Goal: Find specific page/section: Find specific page/section

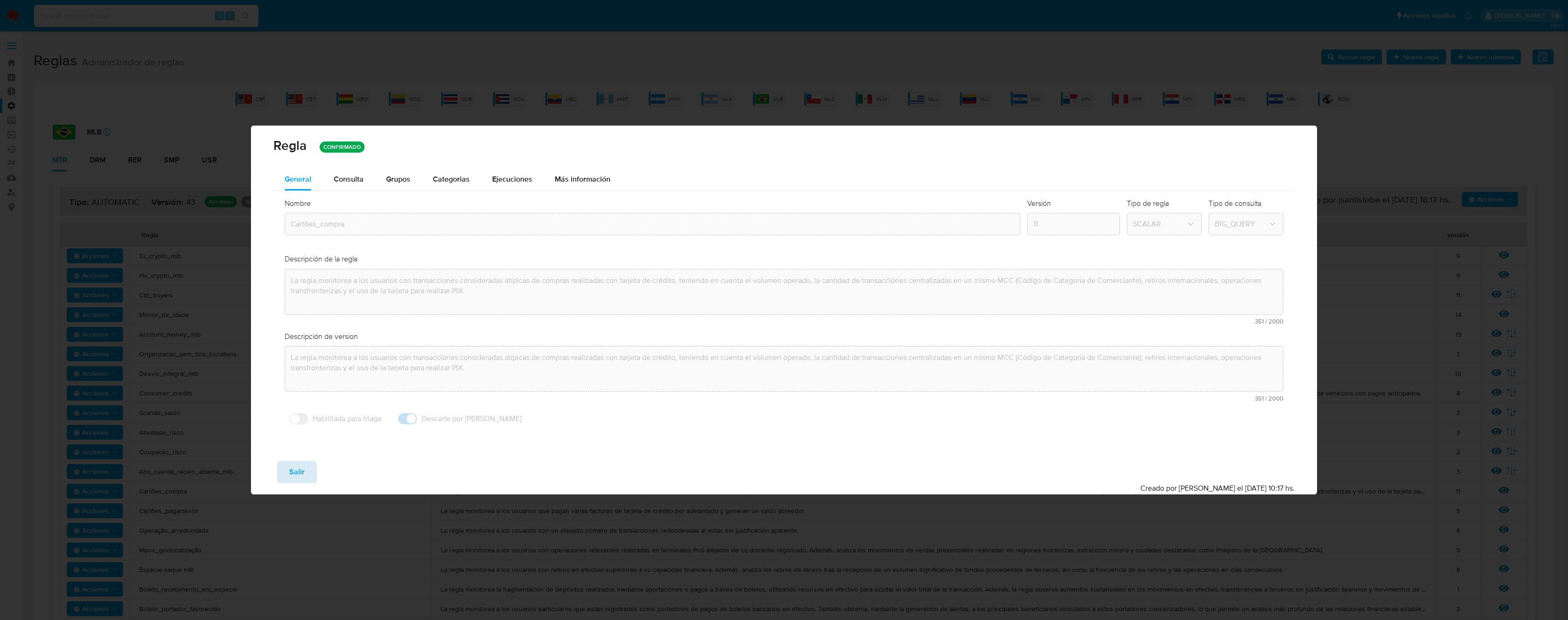
click at [296, 478] on span "Salir" at bounding box center [297, 472] width 15 height 20
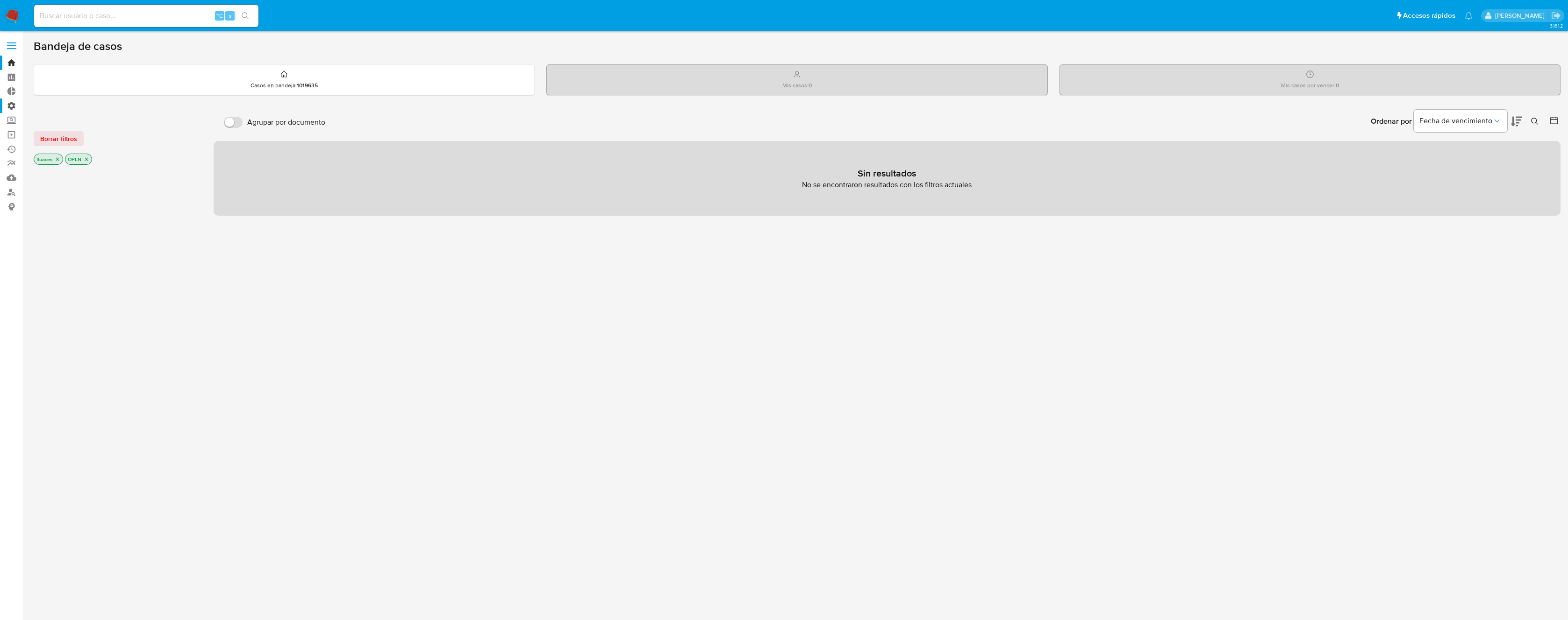
click at [10, 105] on label "Administración" at bounding box center [55, 105] width 111 height 15
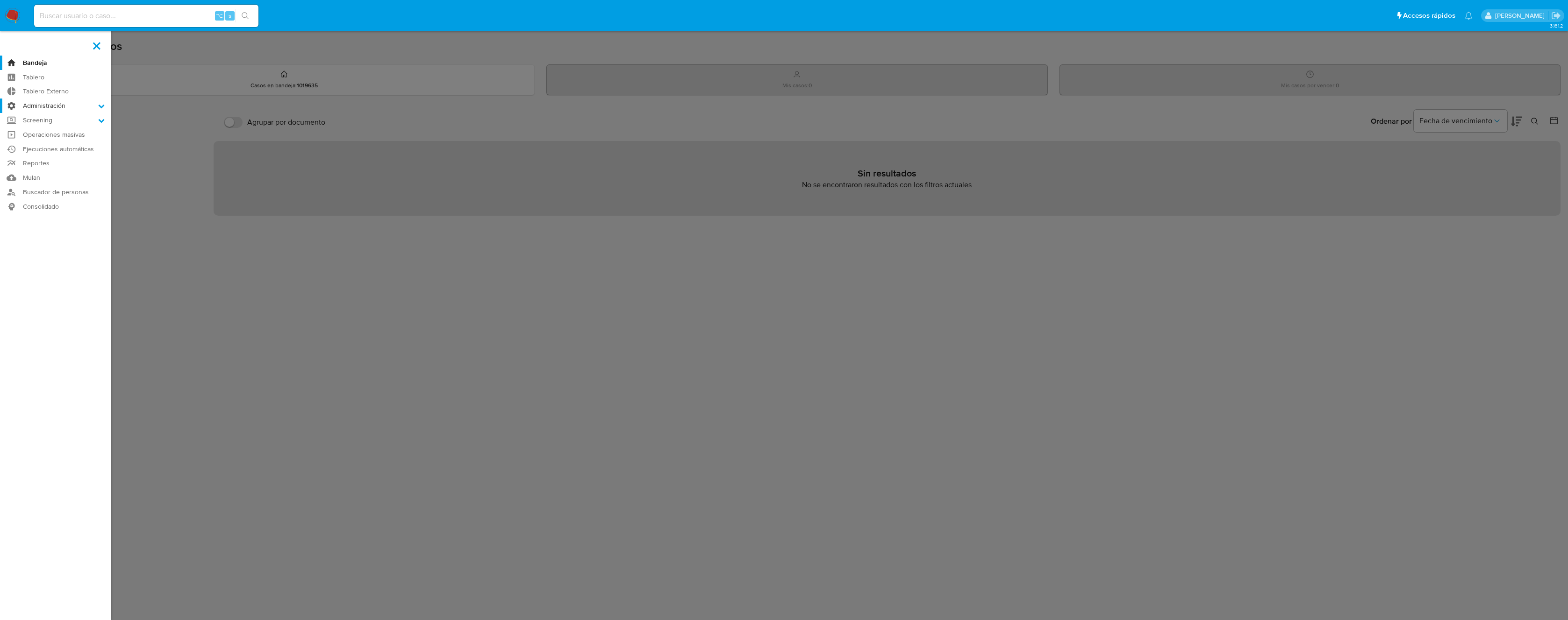
click at [0, 0] on input "Administración" at bounding box center [0, 0] width 0 height 0
click at [48, 119] on link "Reglas" at bounding box center [55, 119] width 111 height 11
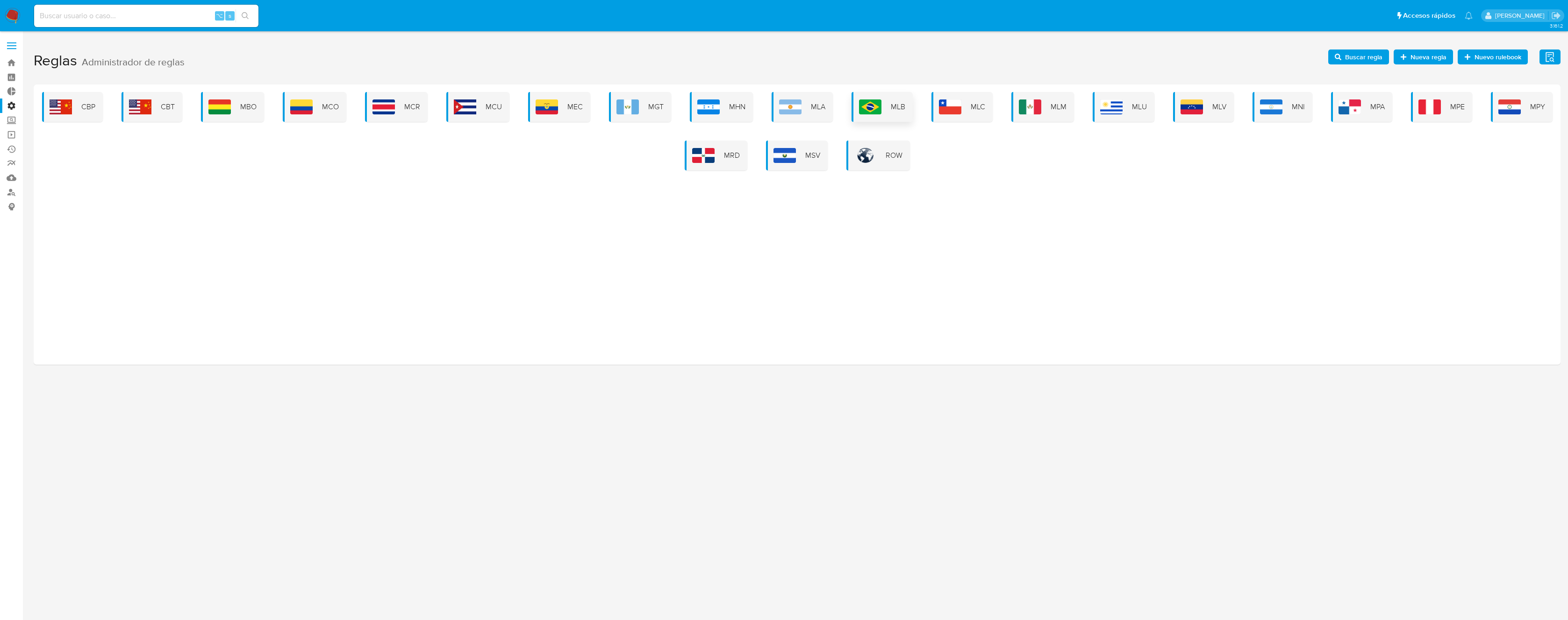
click at [878, 114] on img at bounding box center [869, 107] width 22 height 15
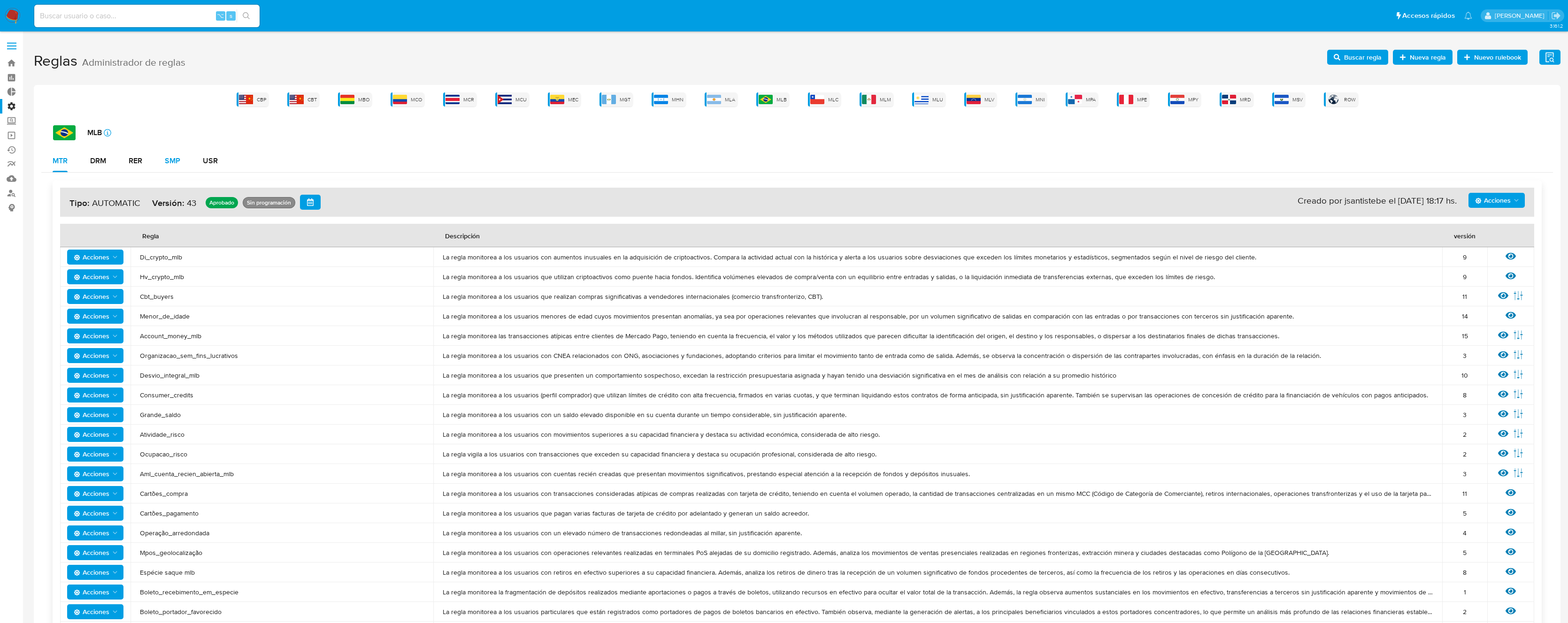
click at [169, 158] on div "SMP" at bounding box center [172, 161] width 15 height 8
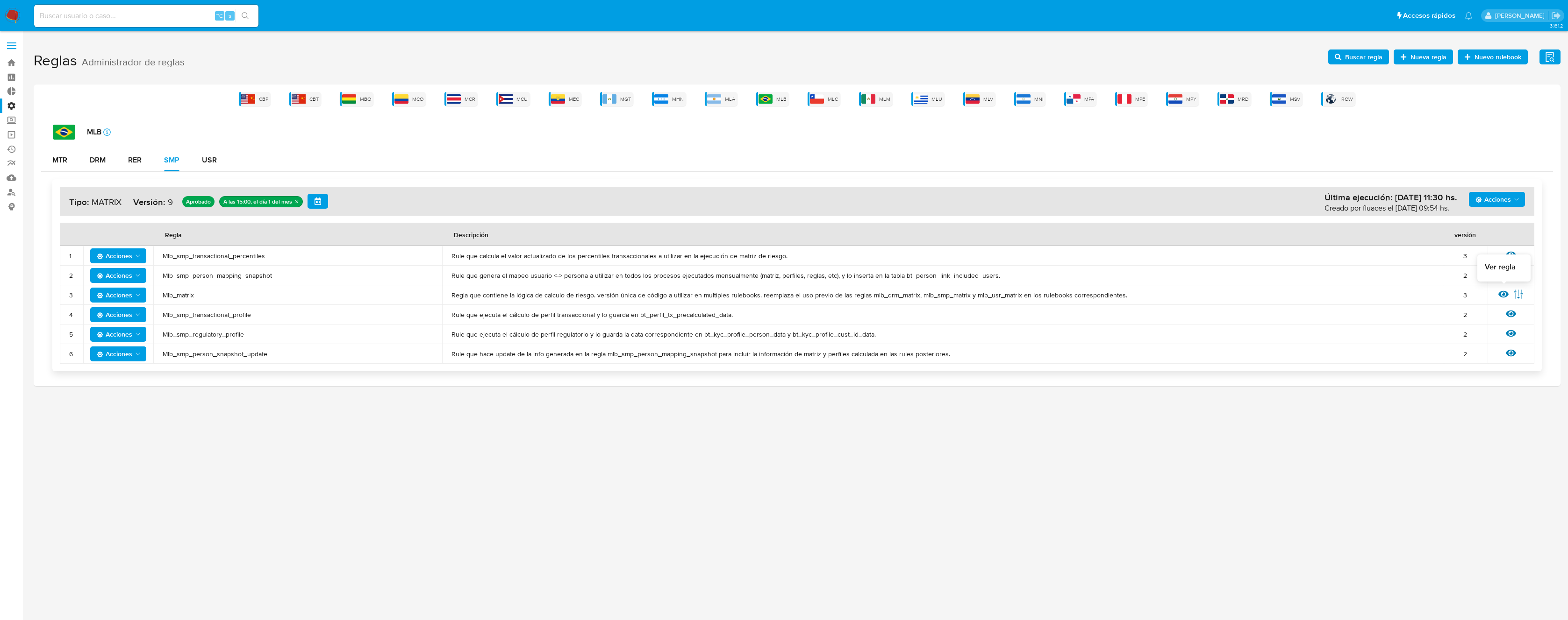
click at [1502, 296] on icon at bounding box center [1503, 294] width 10 height 10
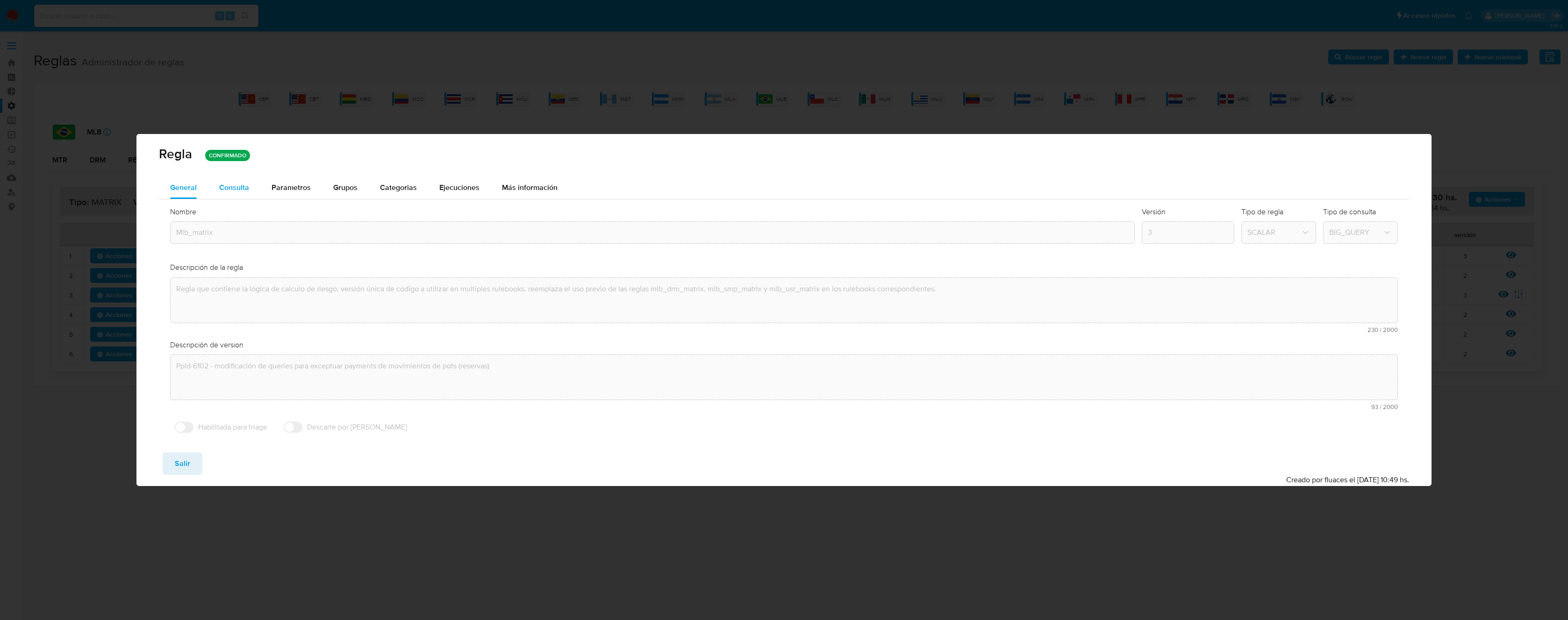
click at [243, 189] on div "Consulta" at bounding box center [234, 188] width 30 height 8
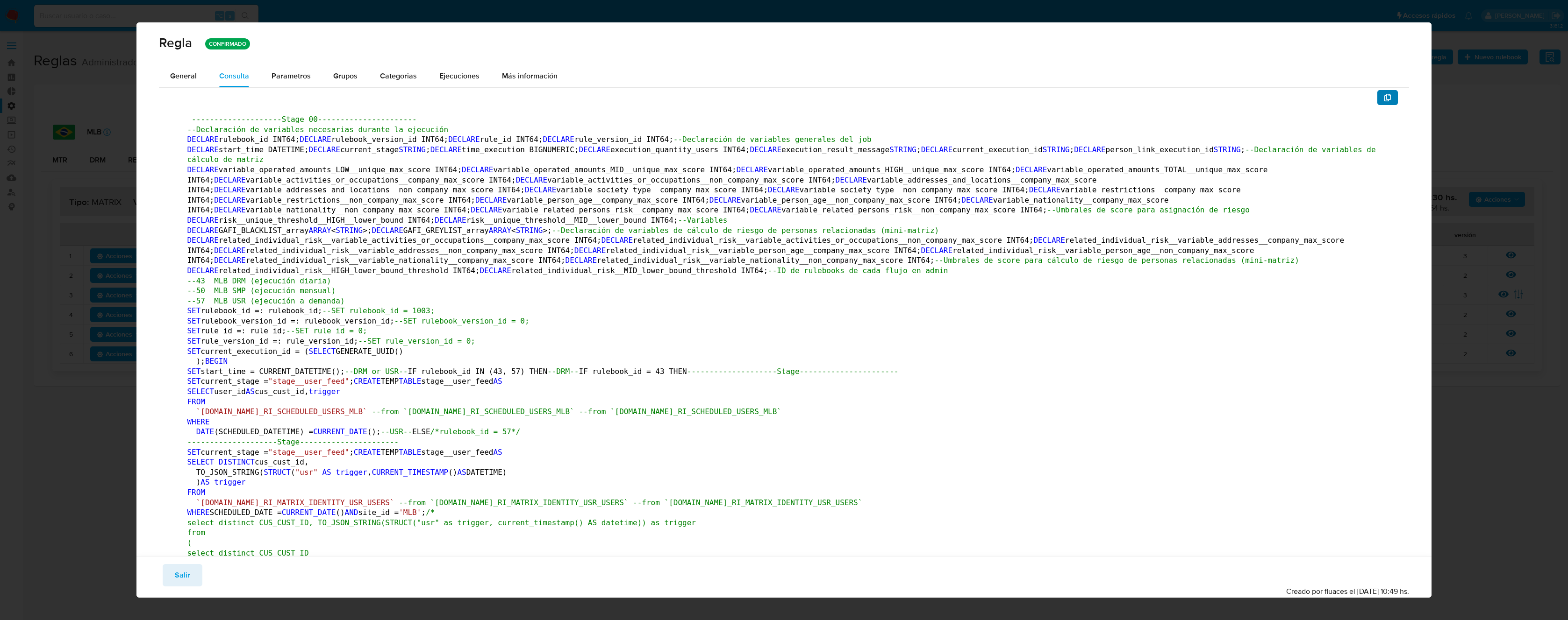
click at [1384, 94] on icon "button" at bounding box center [1387, 98] width 6 height 8
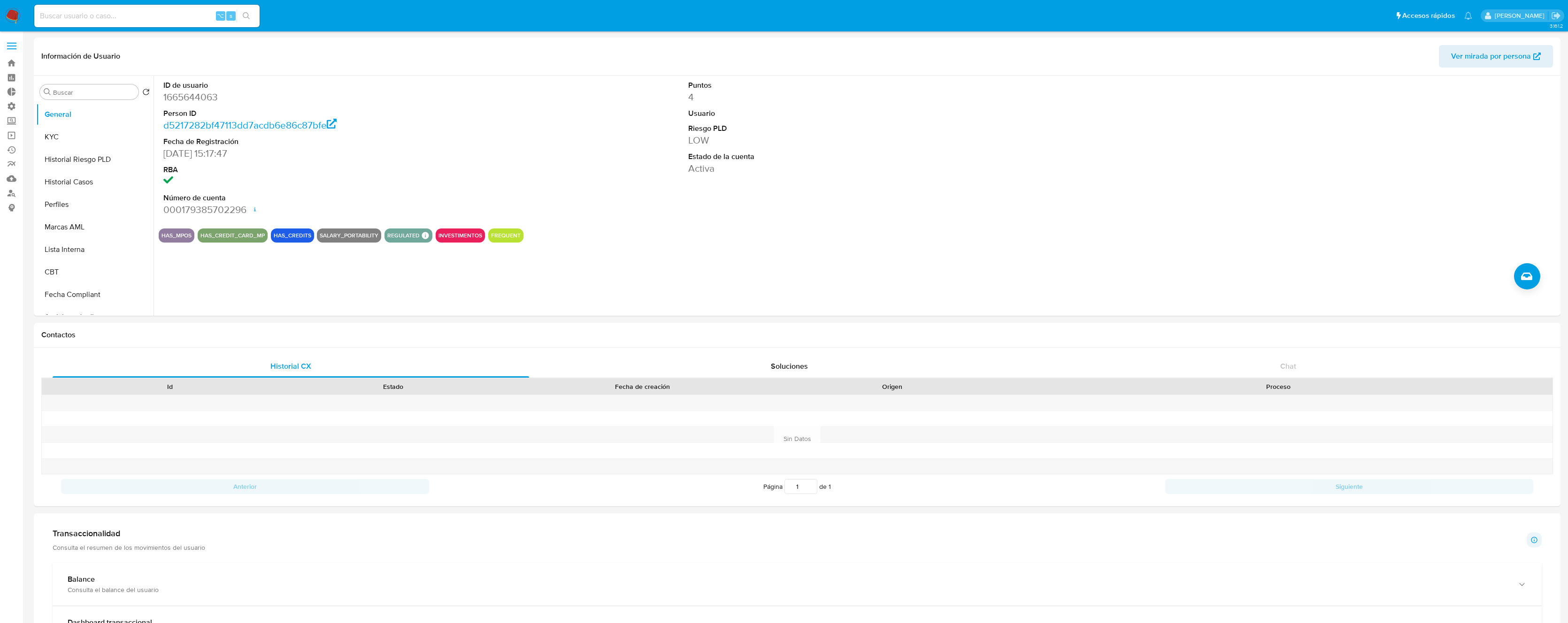
select select "10"
